Goal: Transaction & Acquisition: Purchase product/service

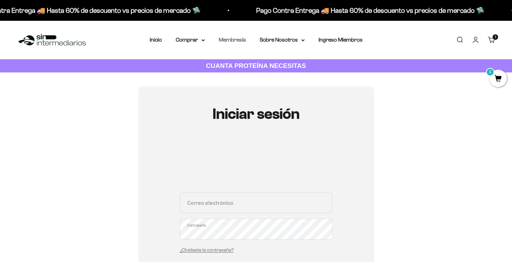
click at [221, 42] on link "Membresía" at bounding box center [232, 40] width 27 height 6
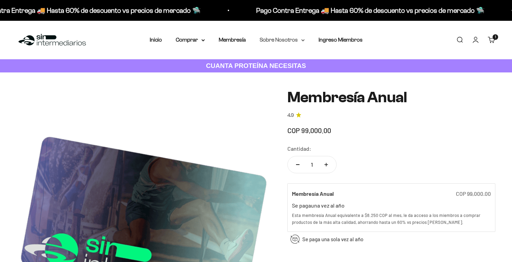
click at [295, 41] on summary "Sobre Nosotros" at bounding box center [282, 39] width 45 height 9
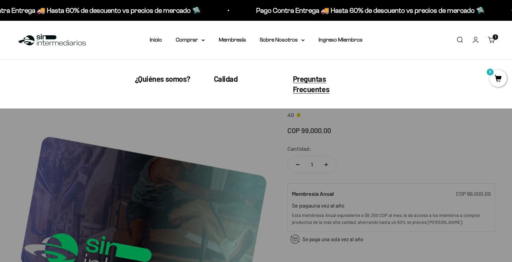
click at [319, 77] on span "Preguntas Frecuentes" at bounding box center [311, 84] width 37 height 20
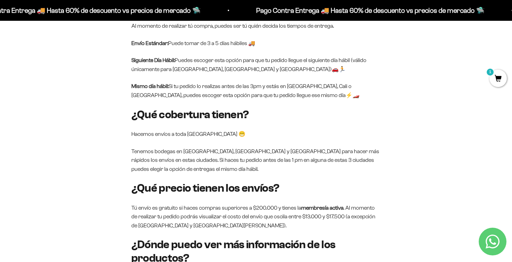
scroll to position [570, 0]
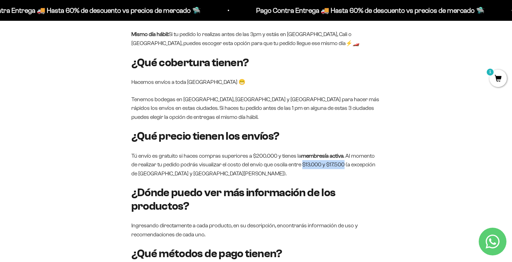
drag, startPoint x: 292, startPoint y: 157, endPoint x: 336, endPoint y: 158, distance: 43.3
click at [336, 158] on p "Tú envío es gratuito si haces compras superiores a $200.000 y tienes la membres…" at bounding box center [255, 164] width 249 height 27
click at [299, 154] on p "Tú envío es gratuito si haces compras superiores a $200.000 y tienes la membres…" at bounding box center [255, 164] width 249 height 27
drag, startPoint x: 294, startPoint y: 156, endPoint x: 336, endPoint y: 158, distance: 41.6
click at [336, 158] on p "Tú envío es gratuito si haces compras superiores a $200.000 y tienes la membres…" at bounding box center [255, 164] width 249 height 27
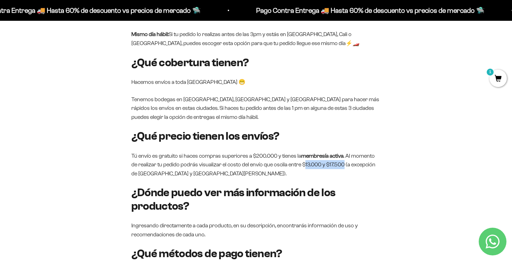
drag, startPoint x: 294, startPoint y: 156, endPoint x: 335, endPoint y: 156, distance: 41.6
click at [335, 156] on p "Tú envío es gratuito si haces compras superiores a $200.000 y tienes la membres…" at bounding box center [255, 164] width 249 height 27
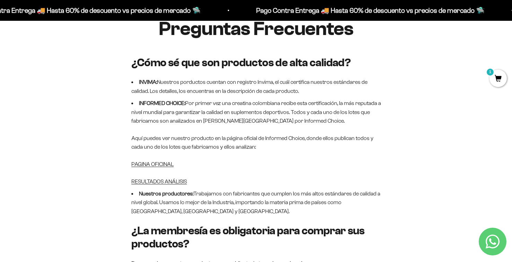
scroll to position [0, 0]
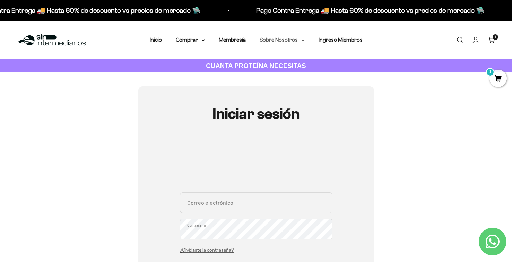
click at [292, 37] on summary "Sobre Nosotros" at bounding box center [282, 39] width 45 height 9
click at [194, 40] on summary "Comprar" at bounding box center [190, 39] width 29 height 9
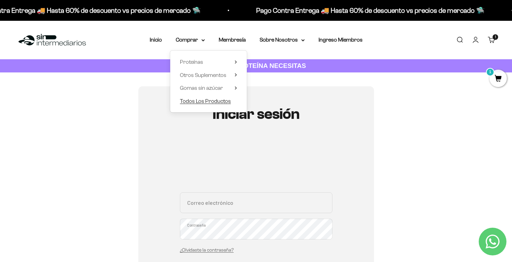
click at [199, 102] on span "Todos Los Productos" at bounding box center [205, 101] width 51 height 6
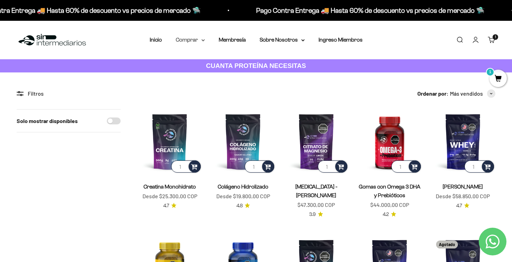
click at [192, 41] on summary "Comprar" at bounding box center [190, 39] width 29 height 9
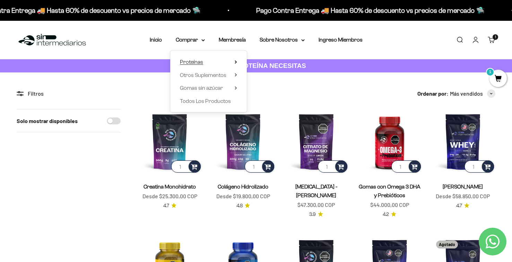
click at [196, 62] on span "Proteínas" at bounding box center [191, 62] width 23 height 6
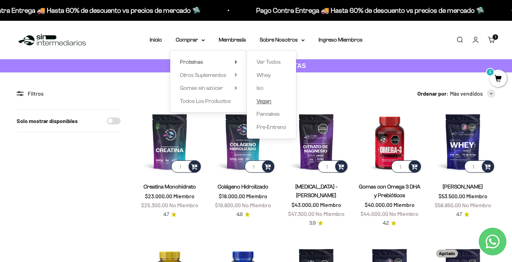
click at [265, 101] on span "Vegan" at bounding box center [263, 101] width 15 height 6
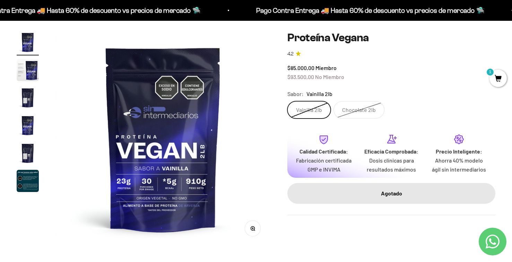
scroll to position [56, 0]
